Goal: Find specific page/section: Find specific page/section

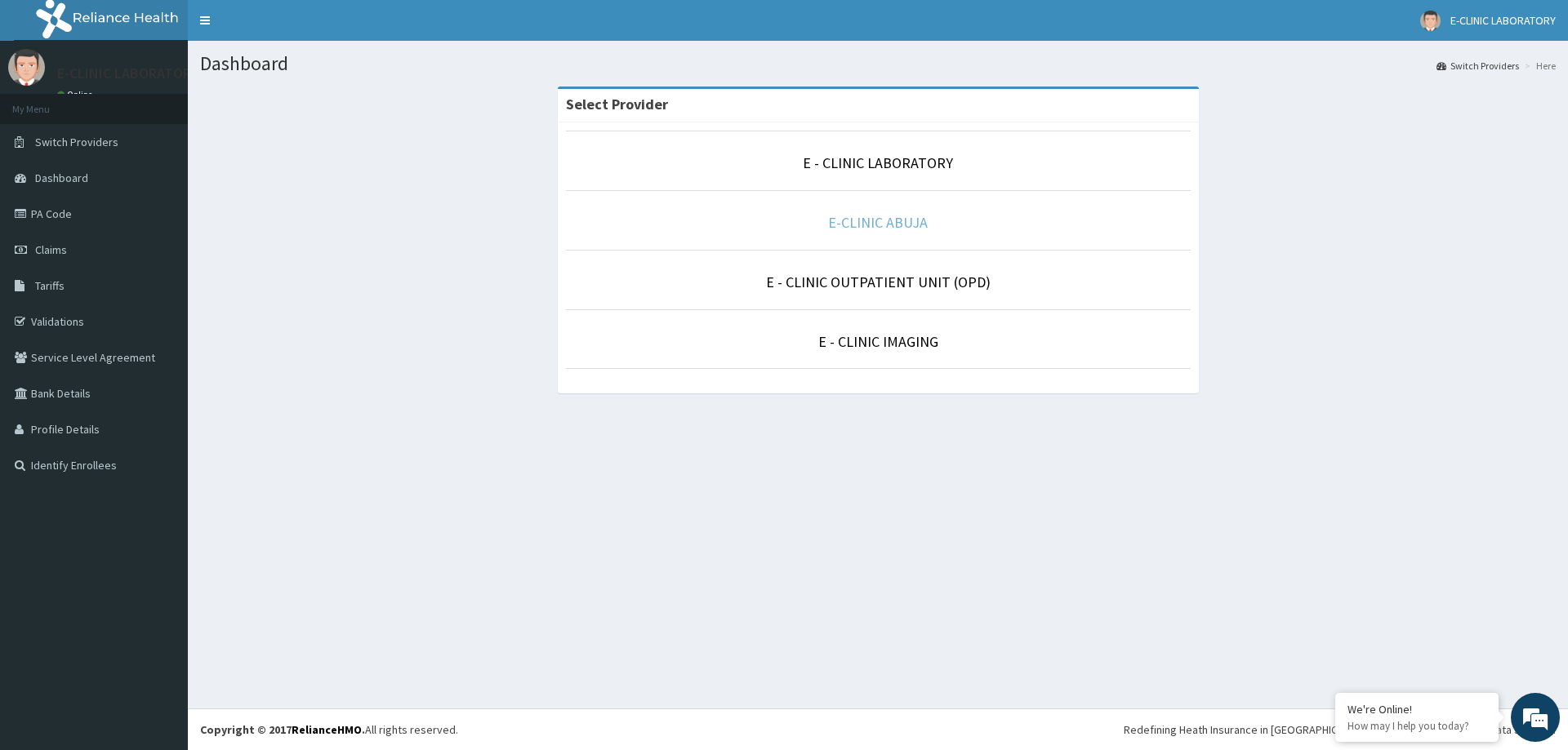
click at [892, 223] on link "E-CLINIC ABUJA" at bounding box center [878, 223] width 100 height 19
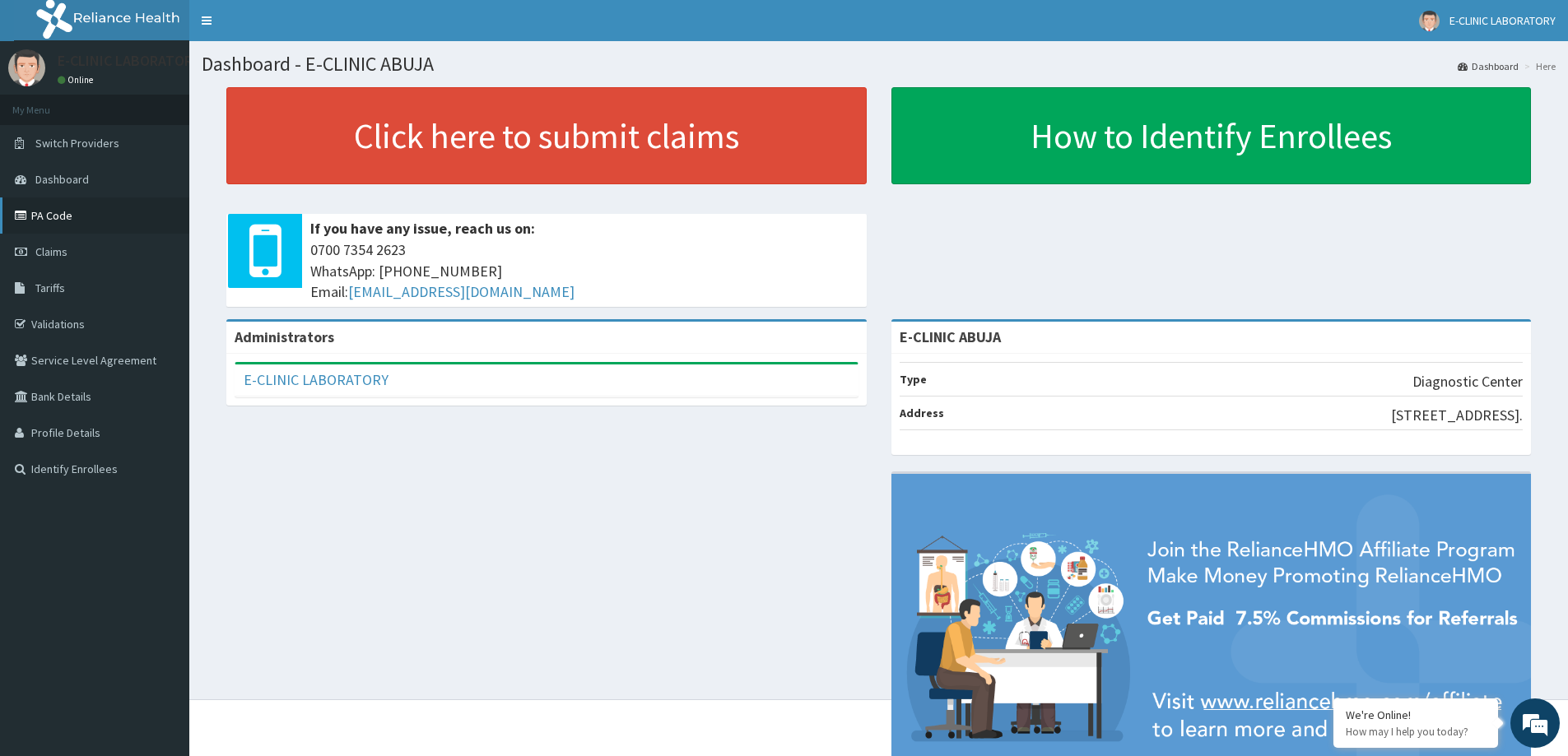
click at [63, 218] on link "PA Code" at bounding box center [94, 215] width 189 height 36
